Goal: Information Seeking & Learning: Learn about a topic

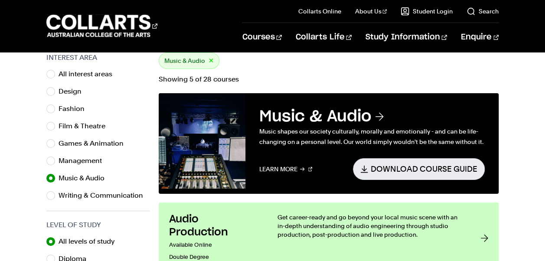
scroll to position [284, 0]
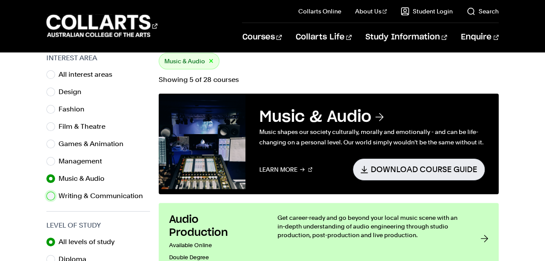
click at [46, 195] on input "Writing & Communication" at bounding box center [50, 196] width 9 height 9
radio input "true"
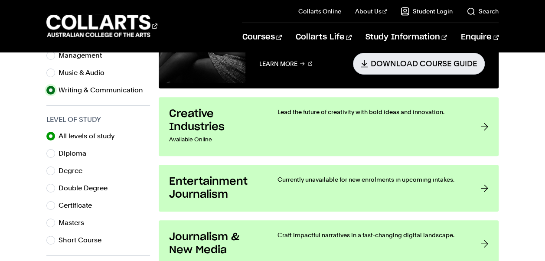
scroll to position [391, 0]
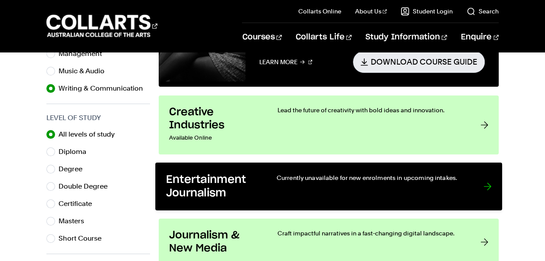
click at [487, 181] on div at bounding box center [487, 186] width 8 height 26
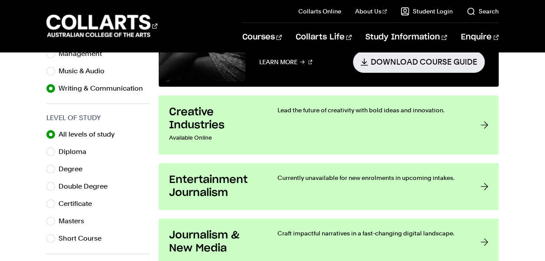
scroll to position [391, 0]
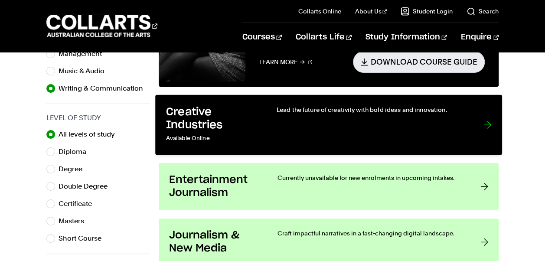
click at [262, 124] on link "Creative Industries Available Online Lead the future of creativity with bold id…" at bounding box center [328, 124] width 347 height 60
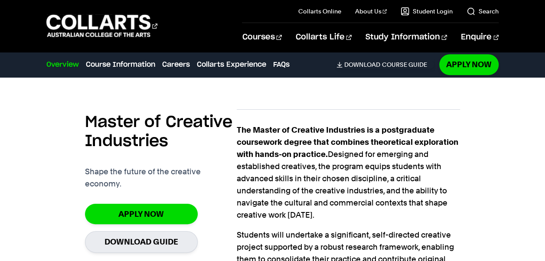
scroll to position [273, 0]
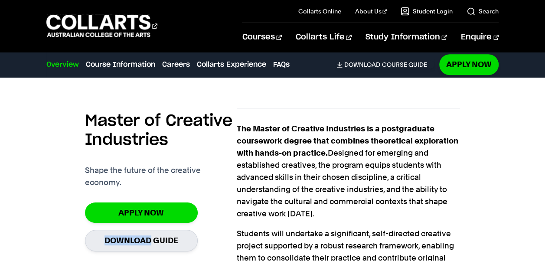
click at [37, 225] on div "Master of Creative Industries Shape the future of the creative economy. Apply n…" at bounding box center [272, 240] width 545 height 334
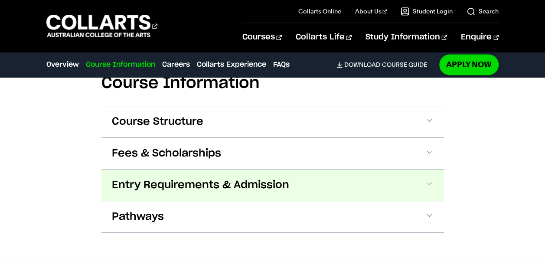
click at [190, 184] on span "Entry Requirements & Admission" at bounding box center [200, 185] width 177 height 14
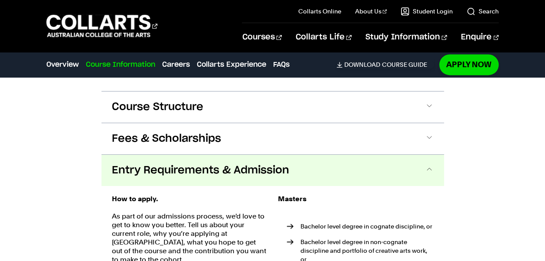
scroll to position [738, 0]
